Goal: Transaction & Acquisition: Book appointment/travel/reservation

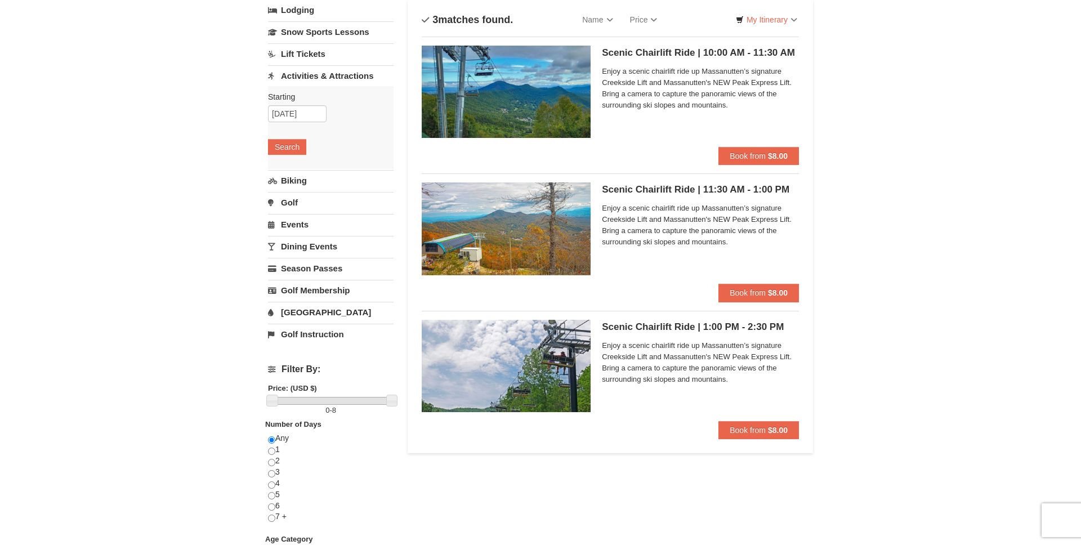
scroll to position [79, 0]
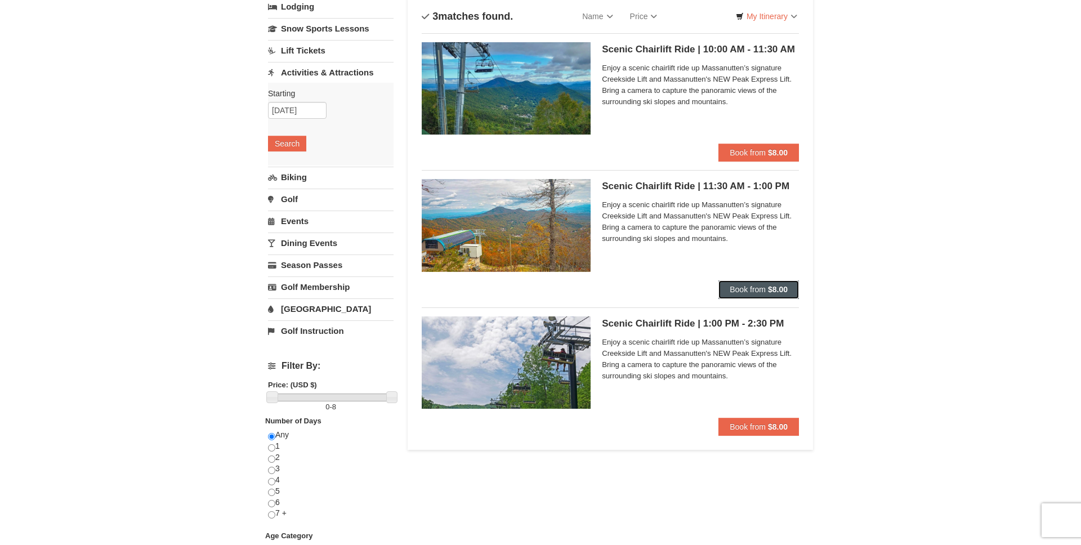
click at [762, 296] on button "Book from $8.00" at bounding box center [758, 289] width 81 height 18
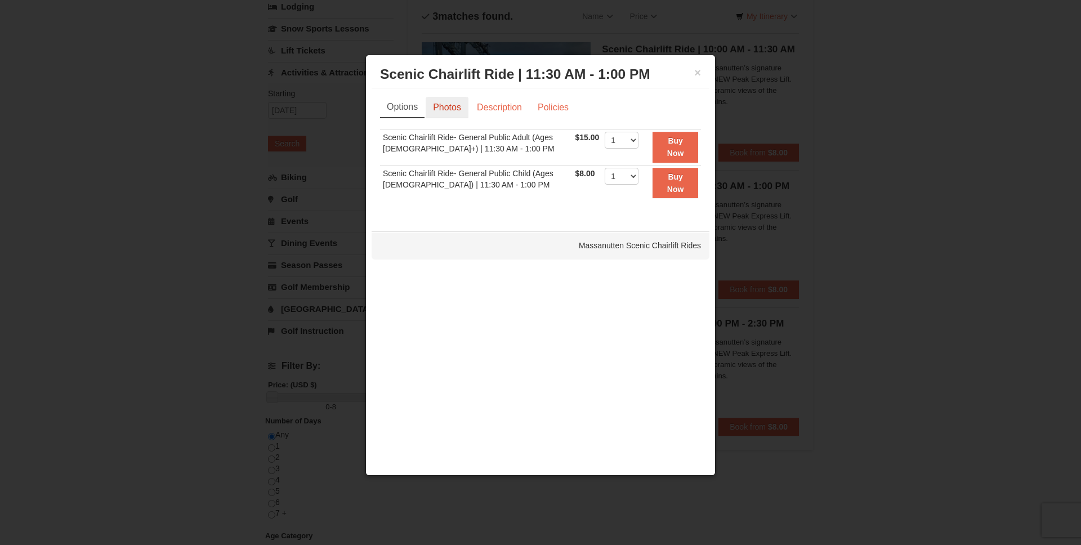
click at [447, 109] on link "Photos" at bounding box center [447, 107] width 43 height 21
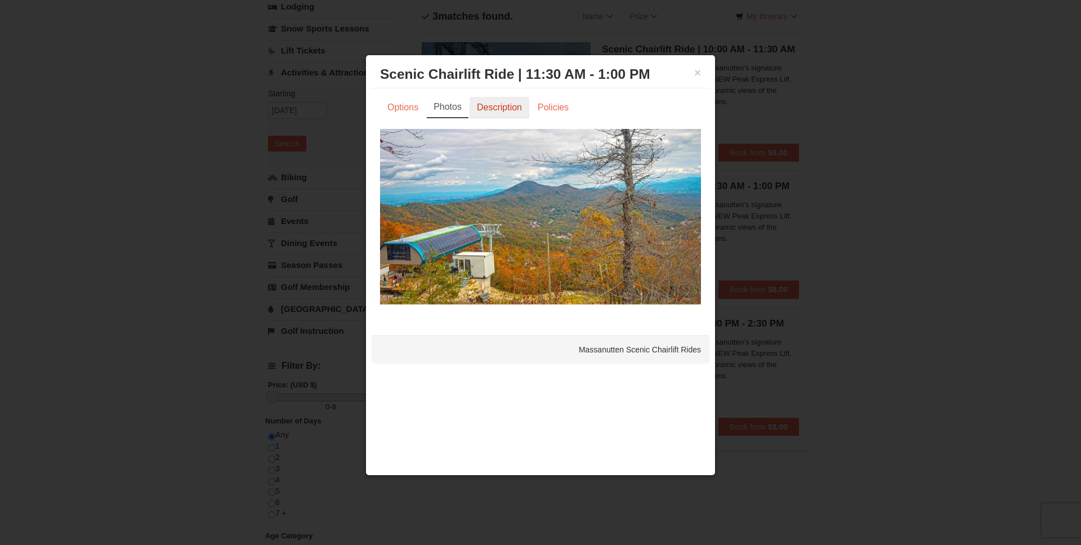
click at [498, 111] on link "Description" at bounding box center [500, 107] width 60 height 21
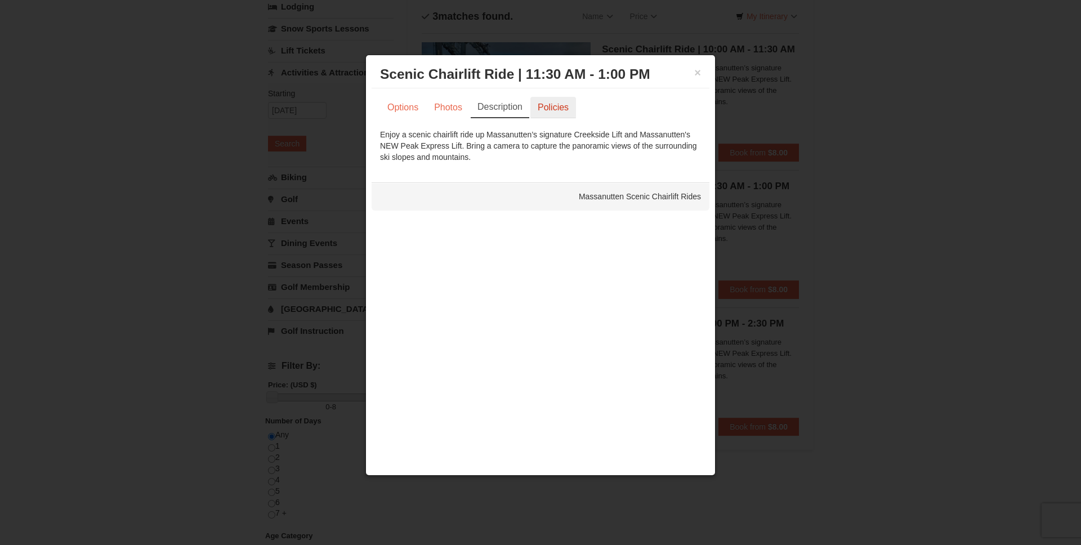
click at [548, 111] on link "Policies" at bounding box center [553, 107] width 46 height 21
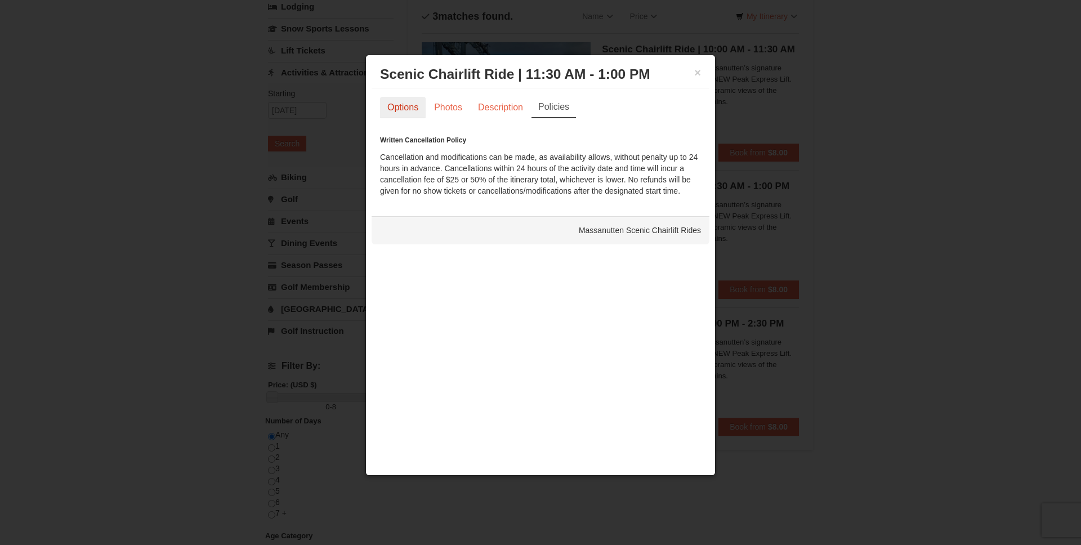
click at [406, 103] on link "Options" at bounding box center [403, 107] width 46 height 21
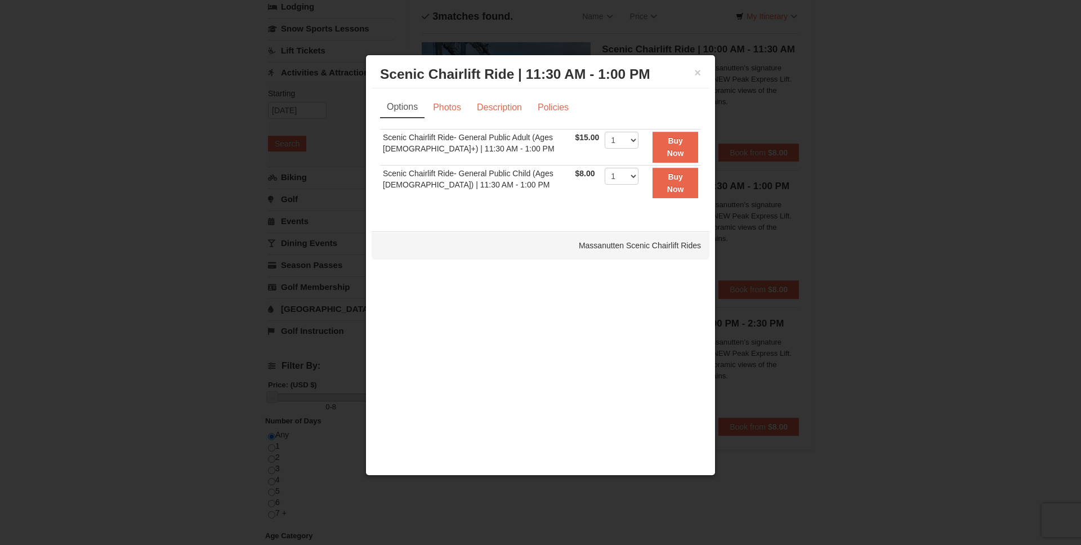
click at [697, 81] on h3 "Scenic Chairlift Ride | 11:30 AM - 1:00 PM Massanutten Scenic Chairlift Rides" at bounding box center [540, 74] width 321 height 17
click at [629, 138] on select "1 2 3 4 5 6 7 8 9 10 11 12 13 14 15 16 17 18 19 20 21 22" at bounding box center [622, 140] width 34 height 17
select select "2"
click at [605, 132] on select "1 2 3 4 5 6 7 8 9 10 11 12 13 14 15 16 17 18 19 20 21 22" at bounding box center [622, 140] width 34 height 17
click at [677, 156] on strong "Buy Now" at bounding box center [675, 146] width 17 height 21
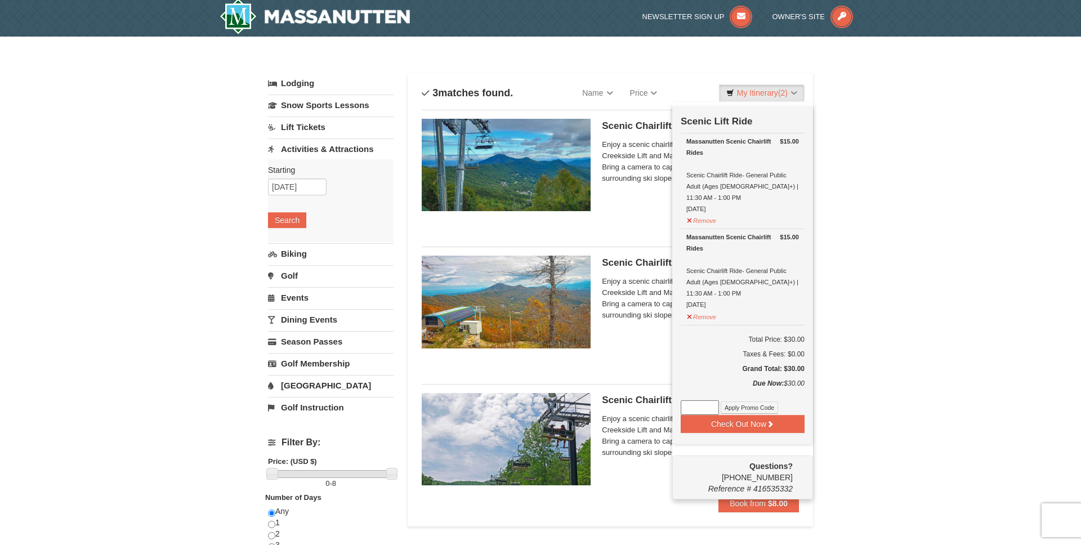
scroll to position [3, 0]
click at [870, 257] on div "× Categories List Filter My Itinerary (2) Check Out Now Scenic Lift Ride $15.00…" at bounding box center [540, 430] width 1081 height 789
